Goal: Information Seeking & Learning: Learn about a topic

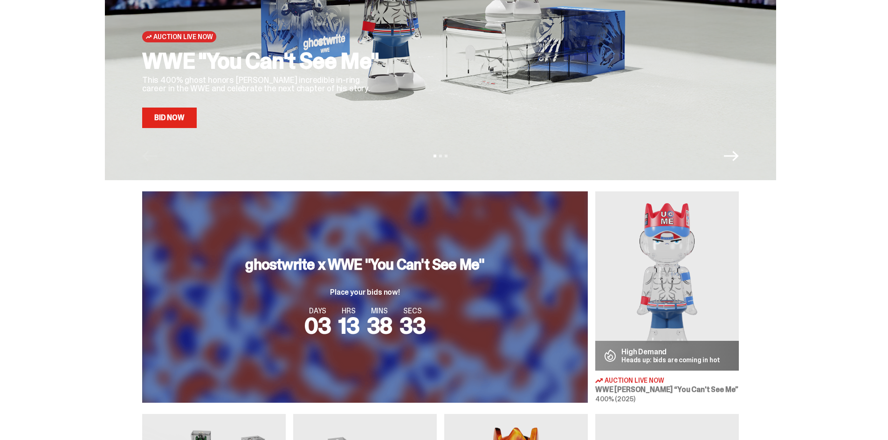
scroll to position [233, 0]
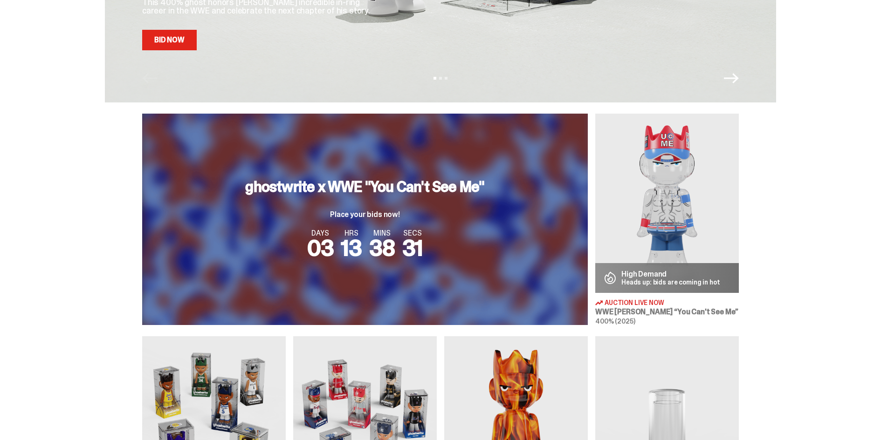
click at [440, 273] on div "ghostwrite x WWE "You Can't See Me" Place your bids now! DAYS 03 HRS 13 MINS 38…" at bounding box center [365, 220] width 446 height 212
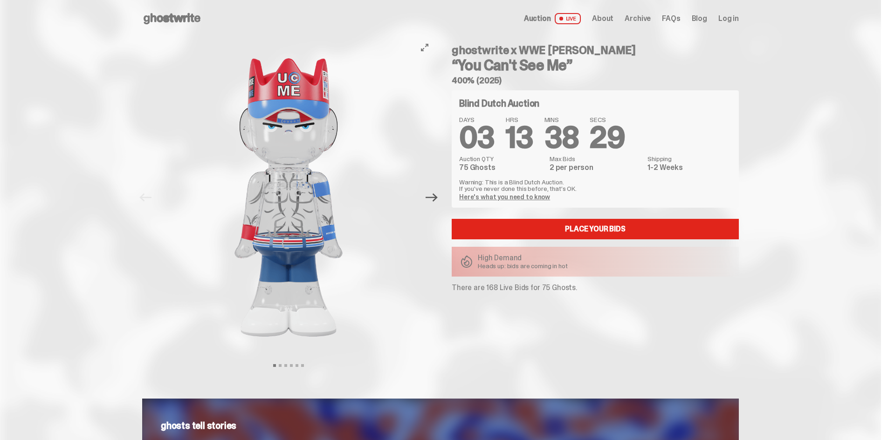
click at [433, 199] on icon "Next" at bounding box center [431, 198] width 12 height 12
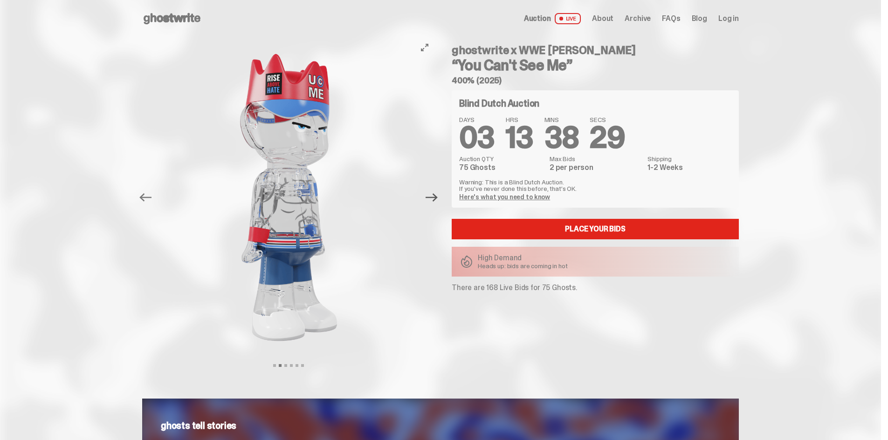
click at [433, 199] on icon "Next" at bounding box center [431, 198] width 12 height 12
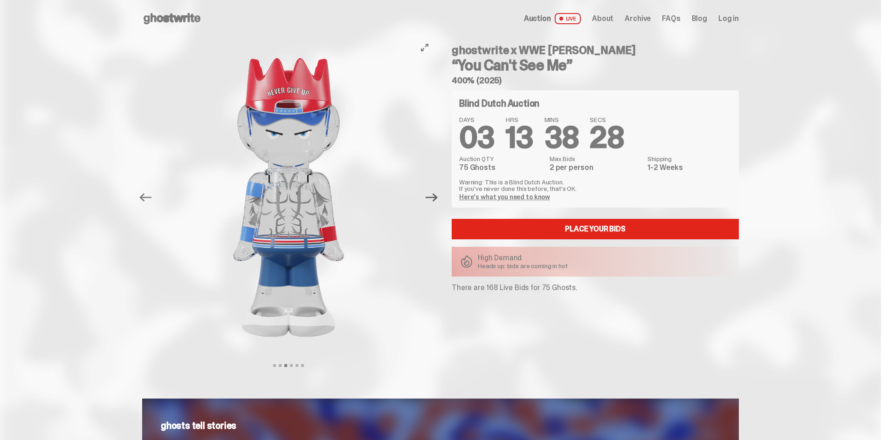
click at [433, 199] on icon "Next" at bounding box center [431, 198] width 12 height 12
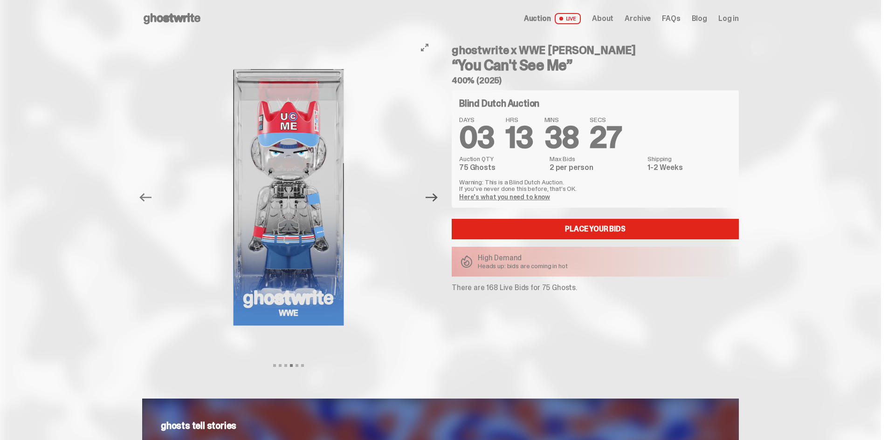
click at [433, 199] on icon "Next" at bounding box center [431, 198] width 12 height 12
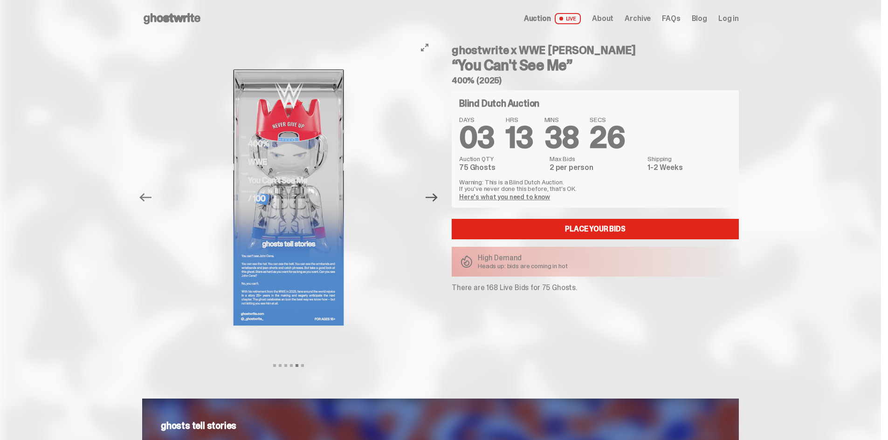
click at [433, 199] on icon "Next" at bounding box center [431, 198] width 12 height 12
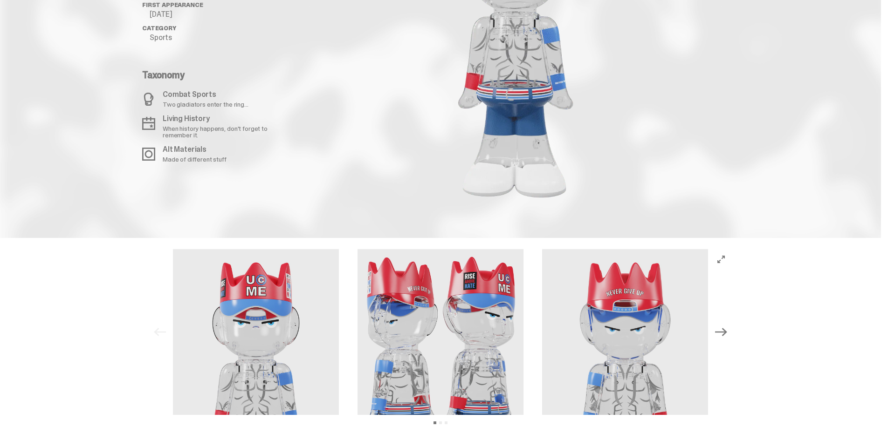
scroll to position [1087, 0]
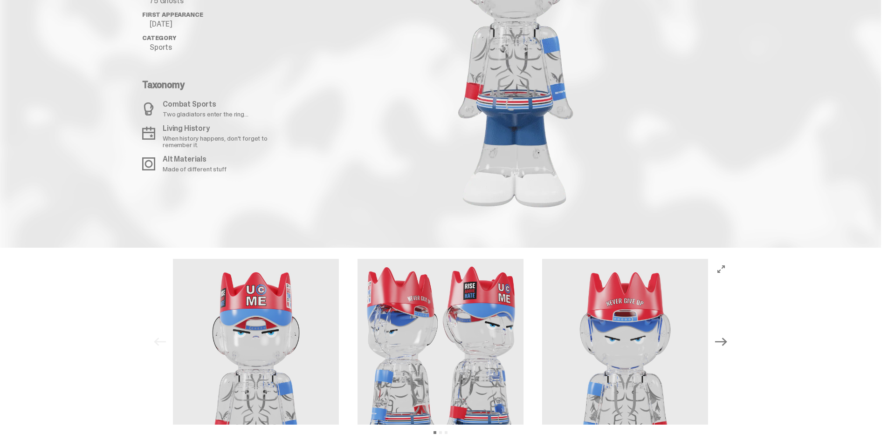
click at [727, 339] on icon "Next" at bounding box center [721, 342] width 12 height 8
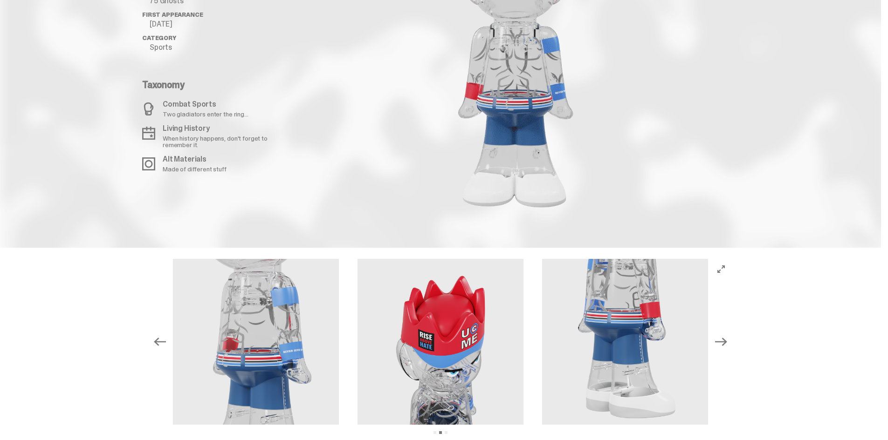
click at [727, 339] on icon "Next" at bounding box center [721, 342] width 12 height 8
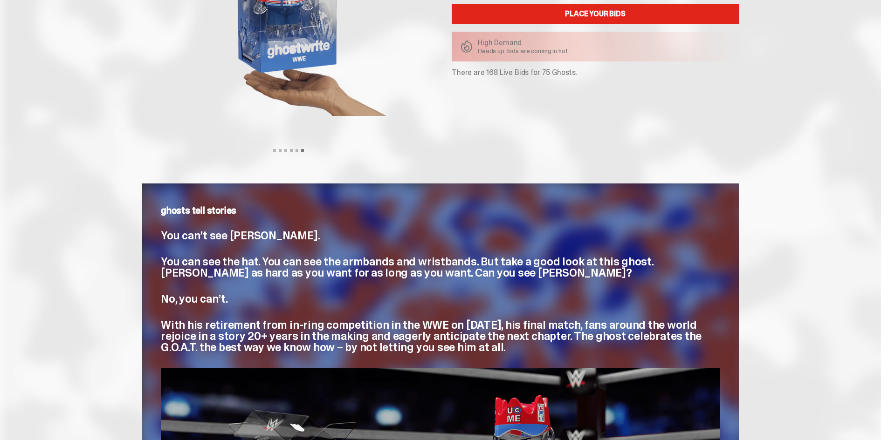
scroll to position [0, 0]
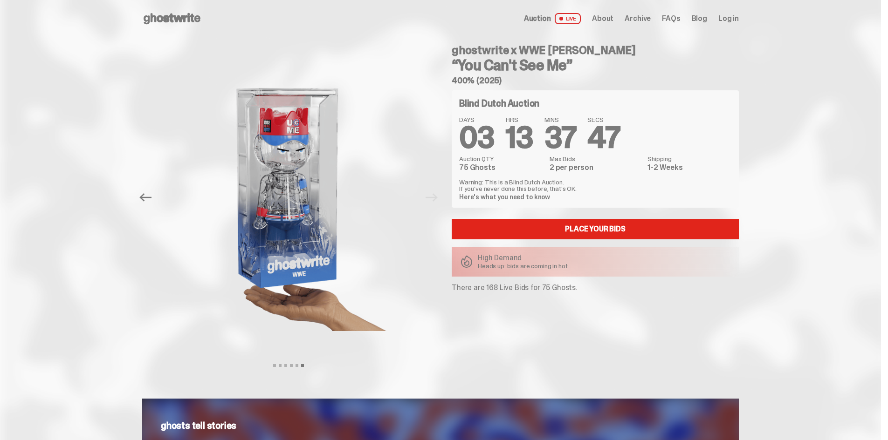
click at [445, 188] on div "ghostwrite x WWE [PERSON_NAME] “You Can't See Me” 400% (2025) Blind Dutch Aucti…" at bounding box center [589, 197] width 298 height 321
click at [641, 19] on span "Archive" at bounding box center [637, 18] width 26 height 7
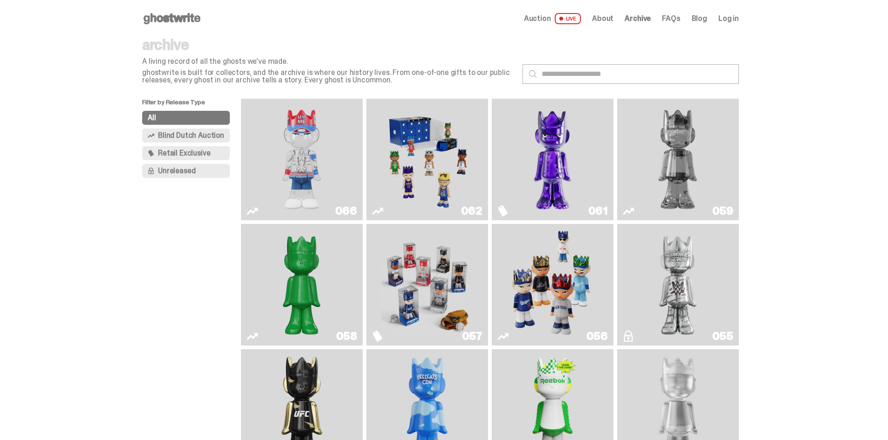
click at [331, 145] on img "You Can't See Me" at bounding box center [301, 160] width 91 height 114
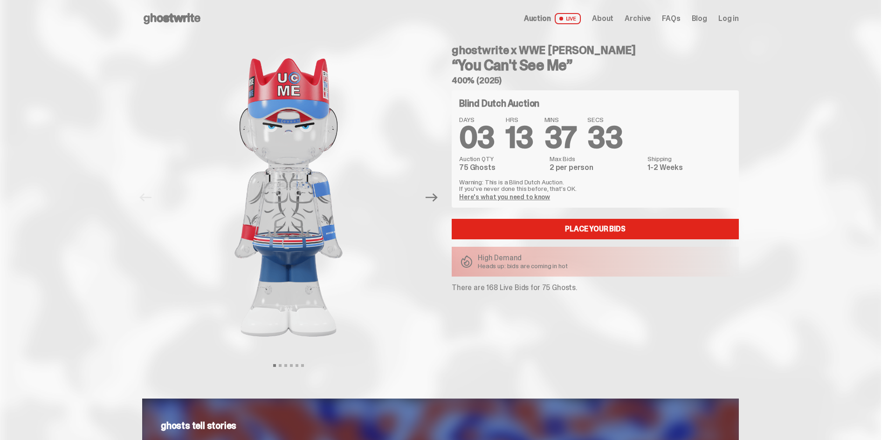
click at [192, 19] on use at bounding box center [172, 18] width 57 height 11
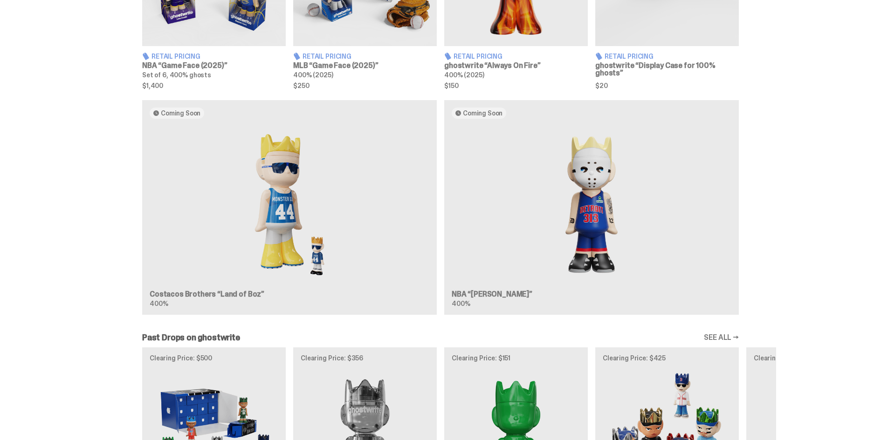
scroll to position [699, 0]
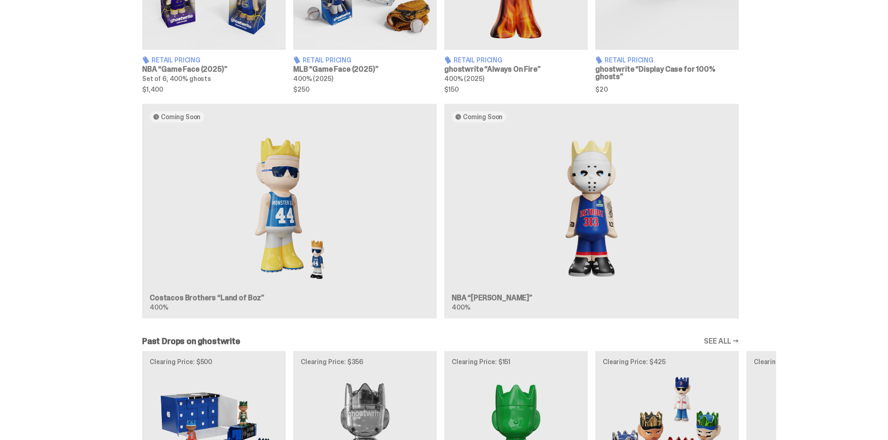
click at [291, 222] on div "Coming Soon Costacos Brothers “Land of Boz” 400% Coming Soon NBA “[PERSON_NAME]…" at bounding box center [440, 215] width 671 height 223
click at [274, 220] on div "Coming Soon Costacos Brothers “Land of Boz” 400% Coming Soon NBA “[PERSON_NAME]…" at bounding box center [440, 215] width 671 height 223
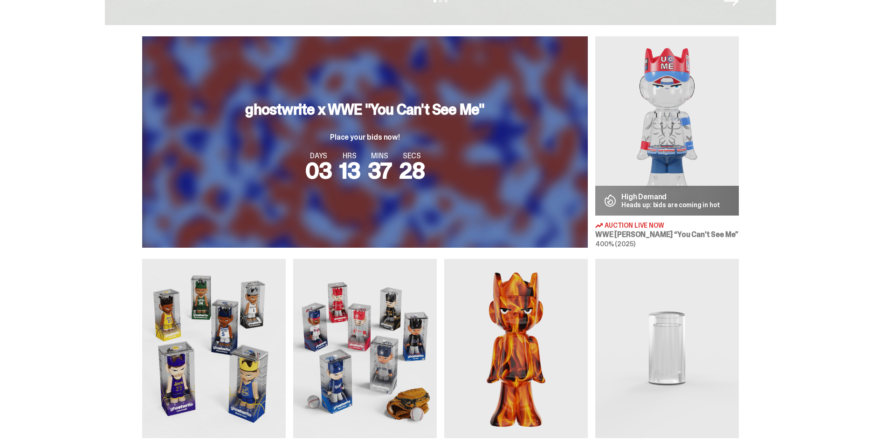
scroll to position [0, 0]
